Goal: Find specific page/section: Find specific page/section

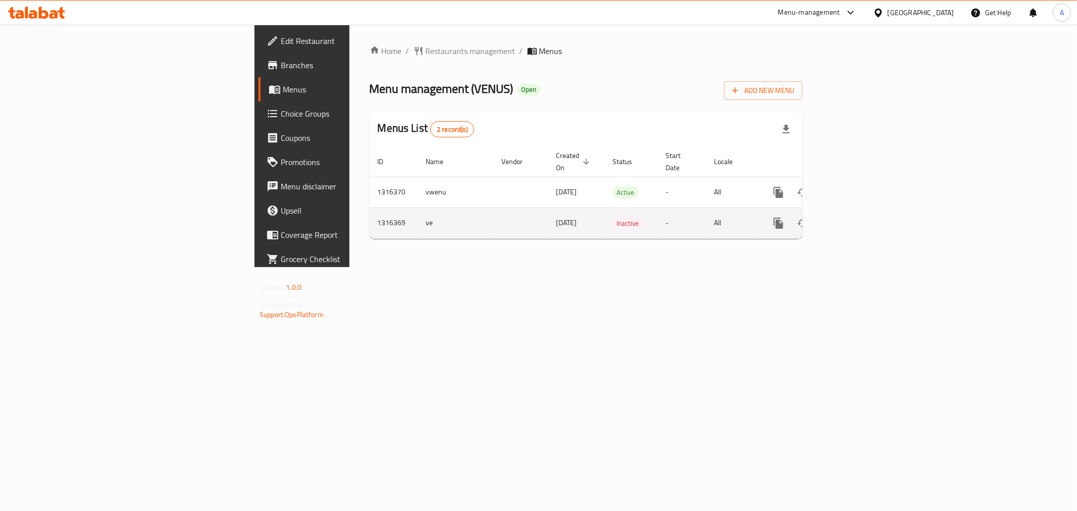
click at [857, 217] on icon "enhanced table" at bounding box center [851, 223] width 12 height 12
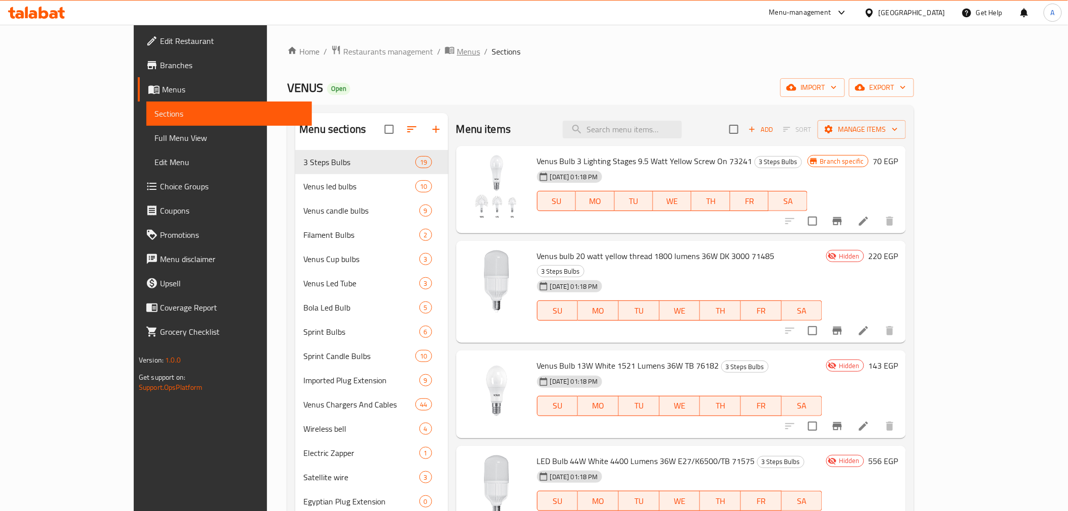
click at [457, 52] on span "Menus" at bounding box center [468, 51] width 23 height 12
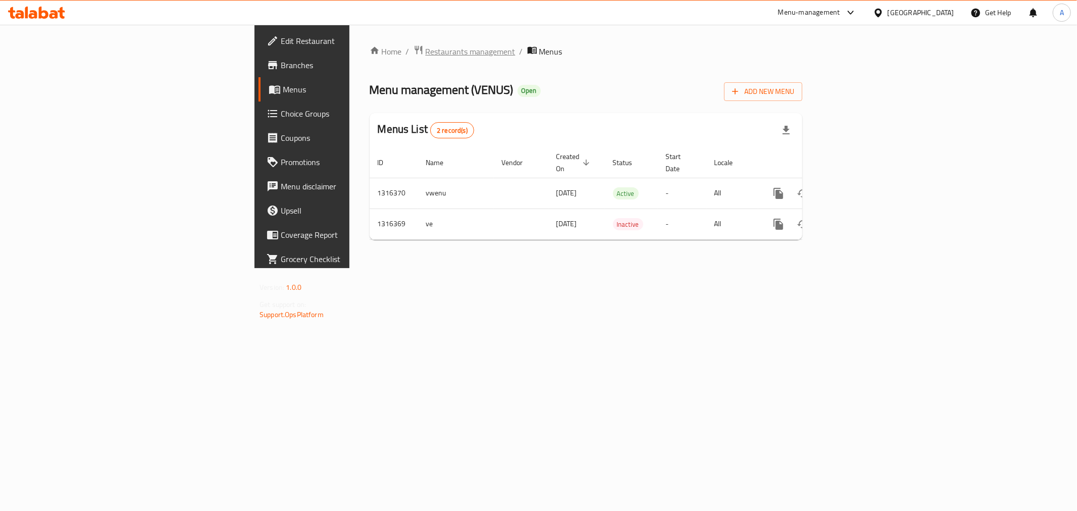
click at [426, 55] on span "Restaurants management" at bounding box center [471, 51] width 90 height 12
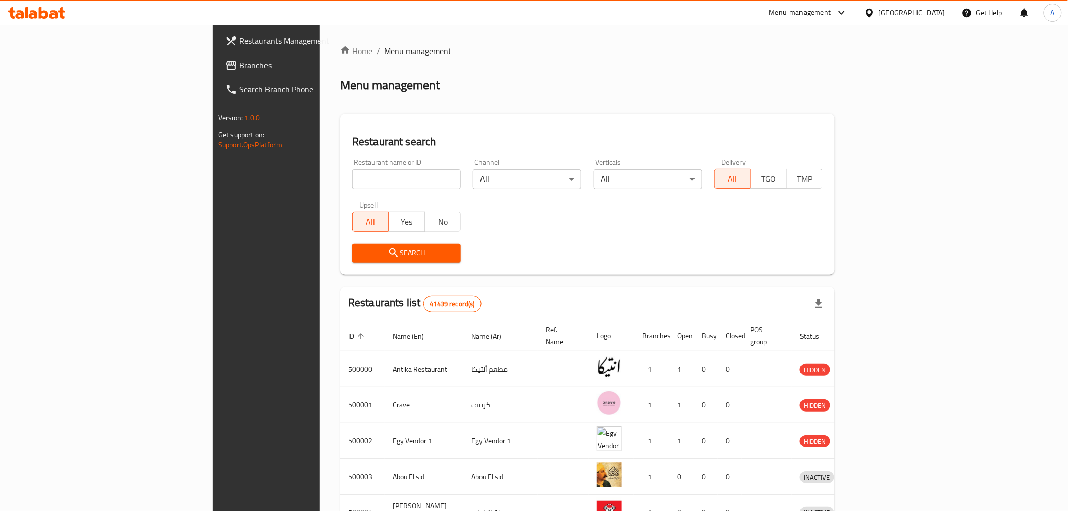
click at [357, 181] on input "search" at bounding box center [406, 179] width 109 height 20
paste input "658823"
type input "658823"
click button "Search" at bounding box center [406, 253] width 109 height 19
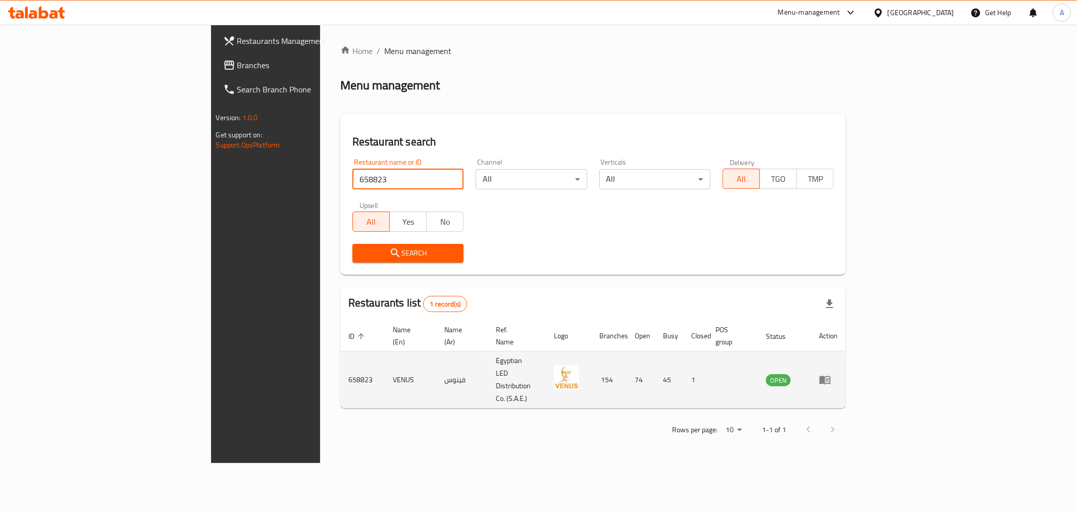
click at [340, 351] on td "658823" at bounding box center [362, 379] width 44 height 57
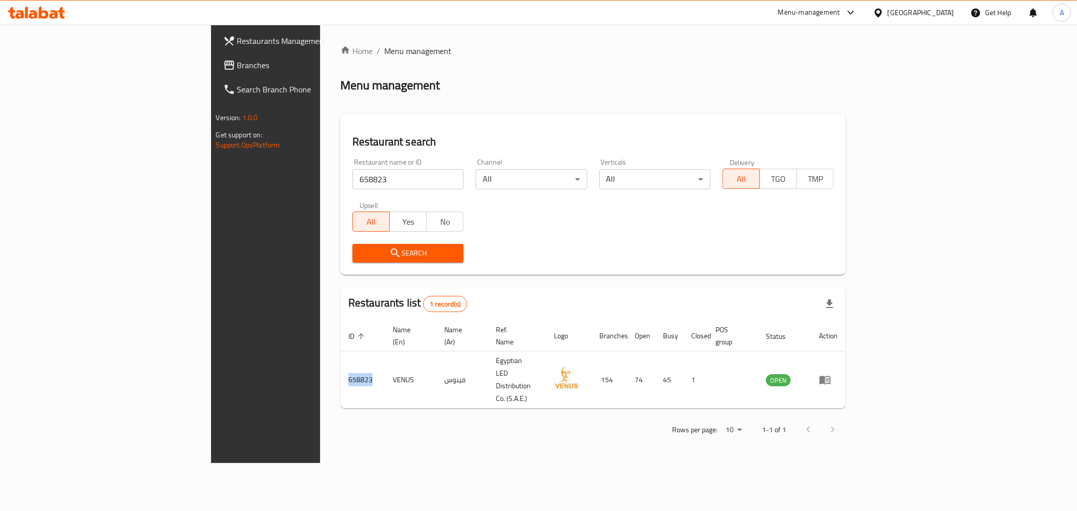
copy td "658823"
